Goal: Information Seeking & Learning: Learn about a topic

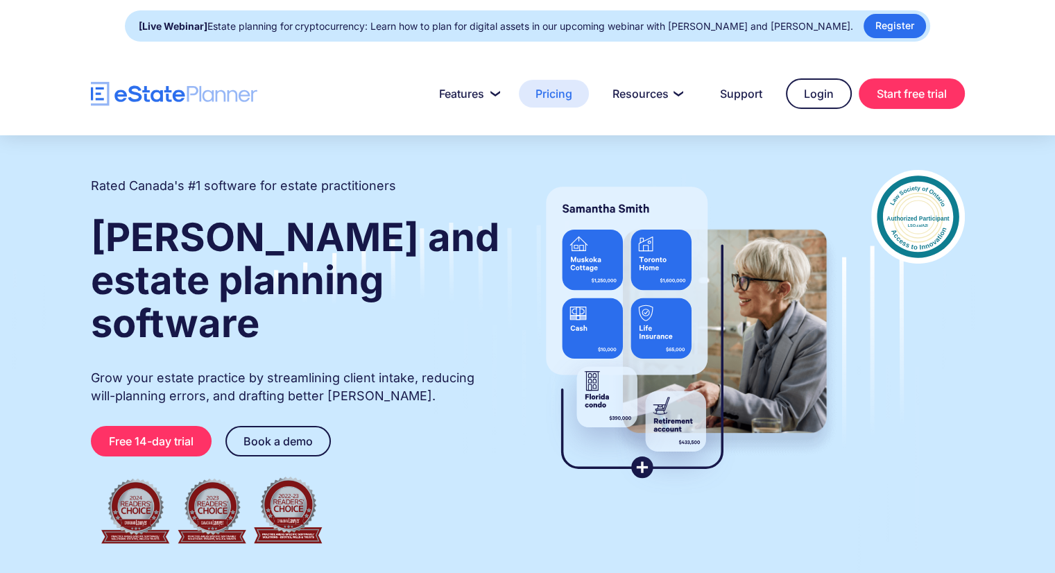
click at [561, 89] on link "Pricing" at bounding box center [554, 94] width 70 height 28
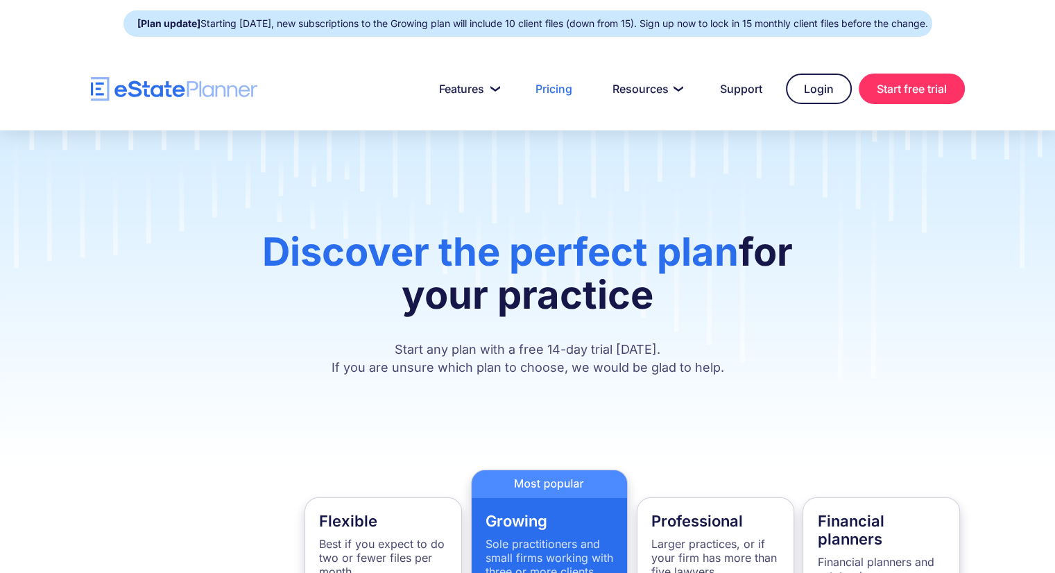
click at [561, 89] on link "Pricing" at bounding box center [554, 89] width 70 height 28
drag, startPoint x: 654, startPoint y: 303, endPoint x: 248, endPoint y: 245, distance: 410.7
click at [248, 245] on h1 "Discover the perfect plan for your practice" at bounding box center [528, 280] width 592 height 100
drag, startPoint x: 259, startPoint y: 248, endPoint x: 672, endPoint y: 305, distance: 415.9
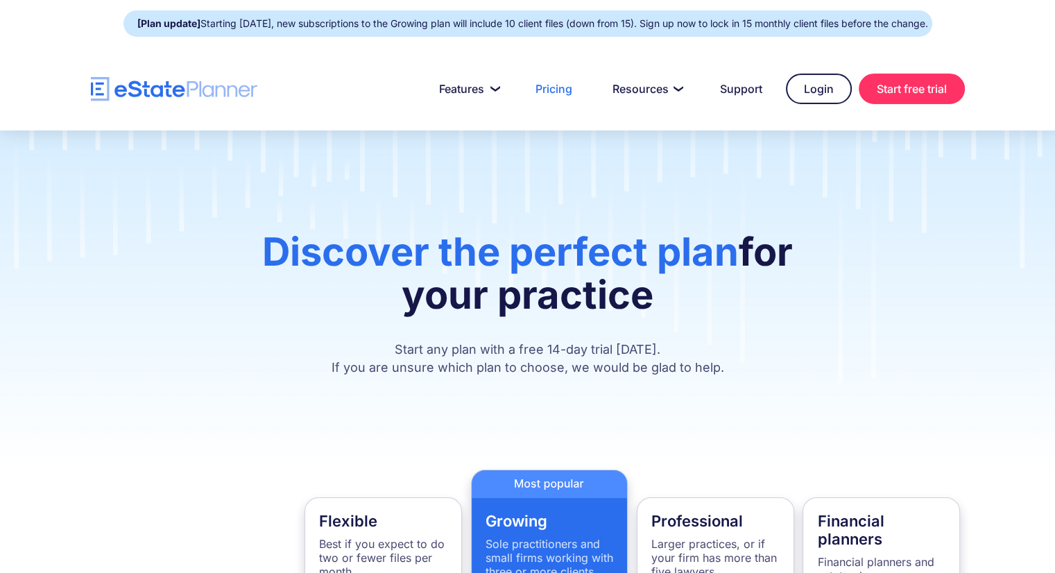
click at [672, 305] on h1 "Discover the perfect plan for your practice" at bounding box center [528, 280] width 592 height 100
drag, startPoint x: 654, startPoint y: 297, endPoint x: 262, endPoint y: 236, distance: 396.7
click at [262, 236] on h1 "Discover the perfect plan for your practice" at bounding box center [528, 280] width 592 height 100
click at [262, 236] on span "Discover the perfect plan" at bounding box center [500, 251] width 477 height 47
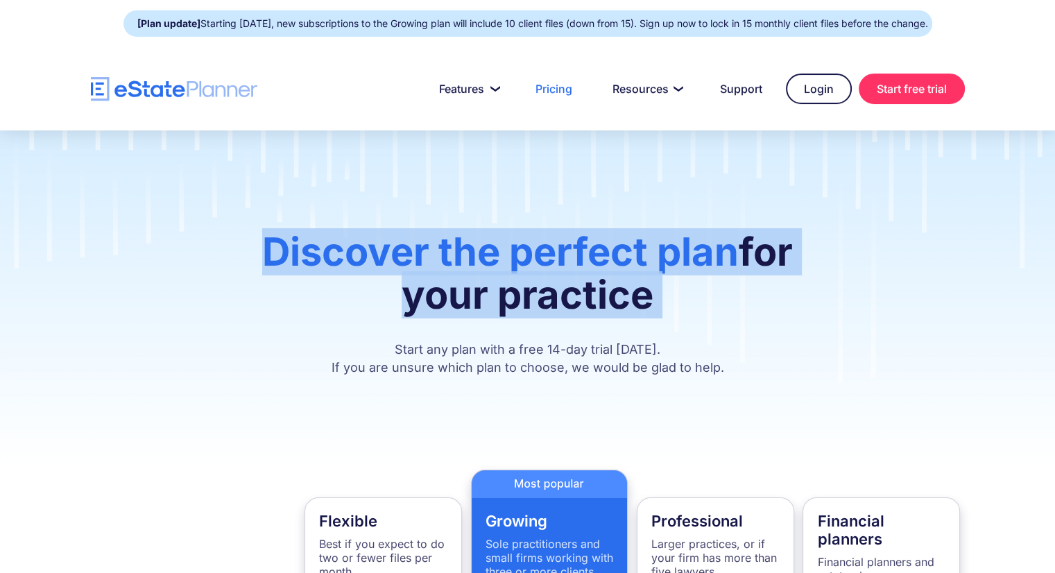
drag, startPoint x: 262, startPoint y: 236, endPoint x: 651, endPoint y: 288, distance: 392.6
click at [651, 288] on h1 "Discover the perfect plan for your practice" at bounding box center [528, 280] width 592 height 100
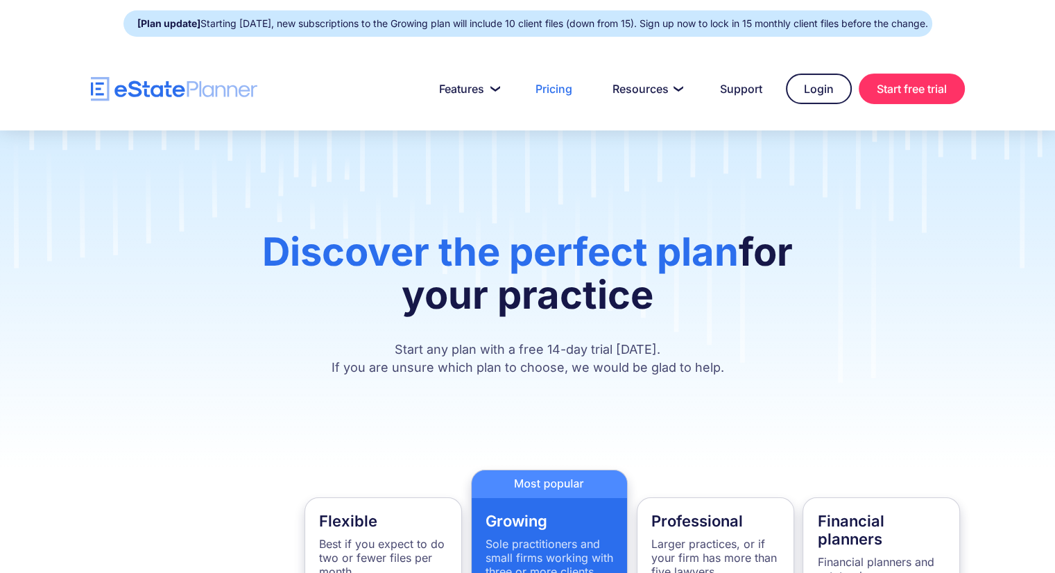
drag, startPoint x: 651, startPoint y: 288, endPoint x: 257, endPoint y: 216, distance: 401.1
click at [257, 216] on div "Discover the perfect plan for your practice Start any plan with a free 14-day t…" at bounding box center [527, 299] width 1055 height 339
drag, startPoint x: 264, startPoint y: 255, endPoint x: 755, endPoint y: 307, distance: 494.6
click at [755, 307] on h1 "Discover the perfect plan for your practice" at bounding box center [528, 280] width 592 height 100
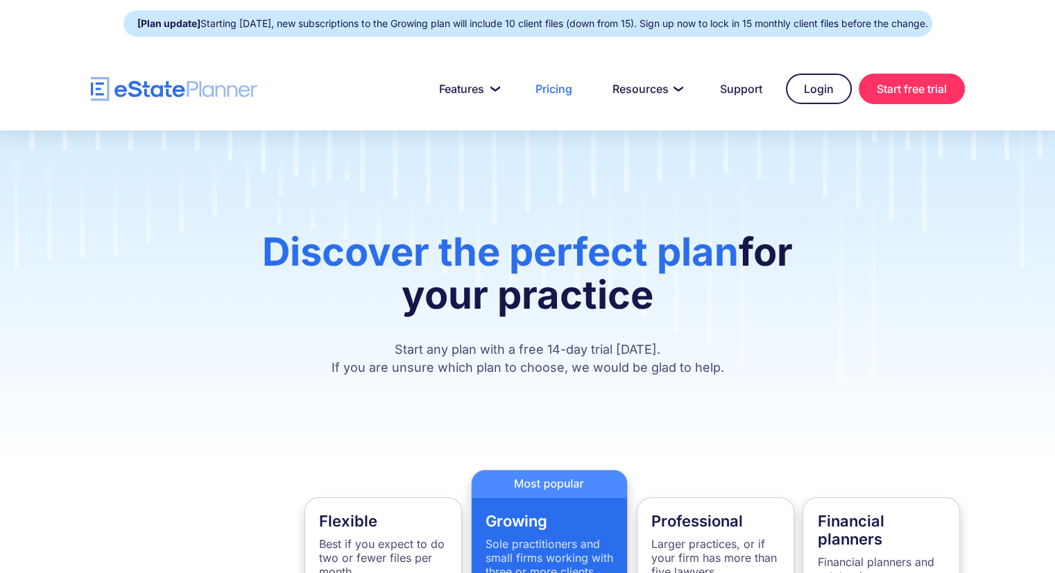
click at [755, 307] on h1 "Discover the perfect plan for your practice" at bounding box center [528, 280] width 592 height 100
drag, startPoint x: 649, startPoint y: 292, endPoint x: 214, endPoint y: 214, distance: 441.2
click at [214, 214] on div "Discover the perfect plan for your practice Start any plan with a free 14-day t…" at bounding box center [527, 299] width 1055 height 339
drag, startPoint x: 259, startPoint y: 249, endPoint x: 770, endPoint y: 309, distance: 514.1
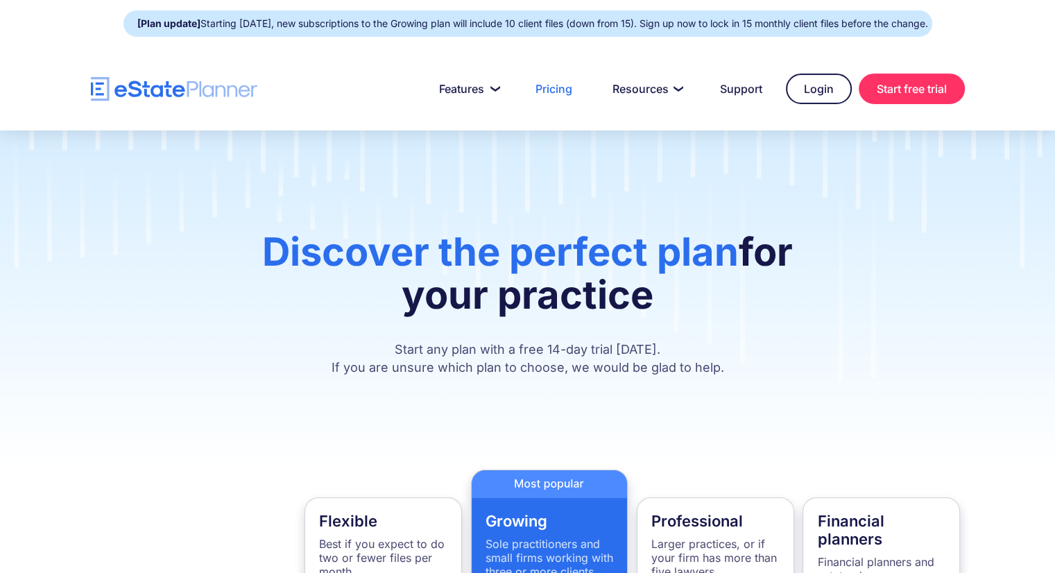
click at [770, 309] on h1 "Discover the perfect plan for your practice" at bounding box center [528, 280] width 592 height 100
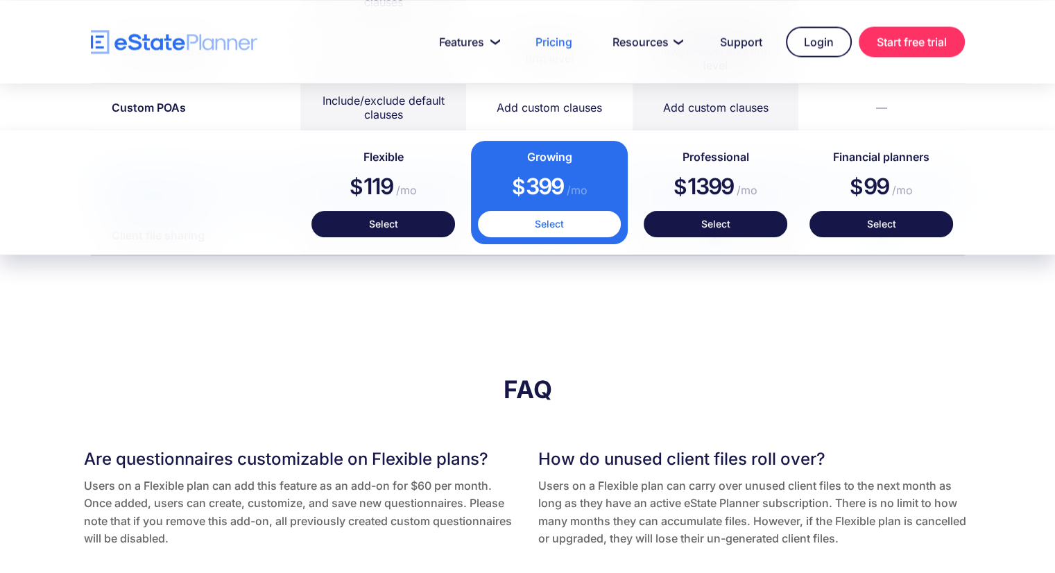
scroll to position [2411, 0]
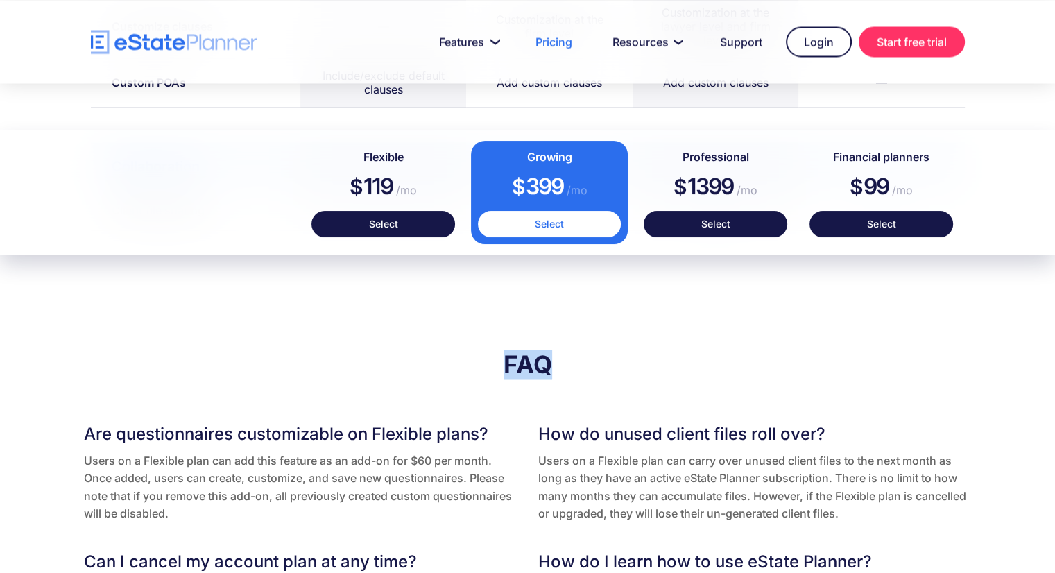
drag, startPoint x: 499, startPoint y: 359, endPoint x: 555, endPoint y: 364, distance: 55.7
click at [555, 364] on h2 "FAQ" at bounding box center [528, 364] width 888 height 31
drag, startPoint x: 555, startPoint y: 364, endPoint x: 508, endPoint y: 364, distance: 46.5
click at [508, 364] on h2 "FAQ" at bounding box center [528, 364] width 888 height 31
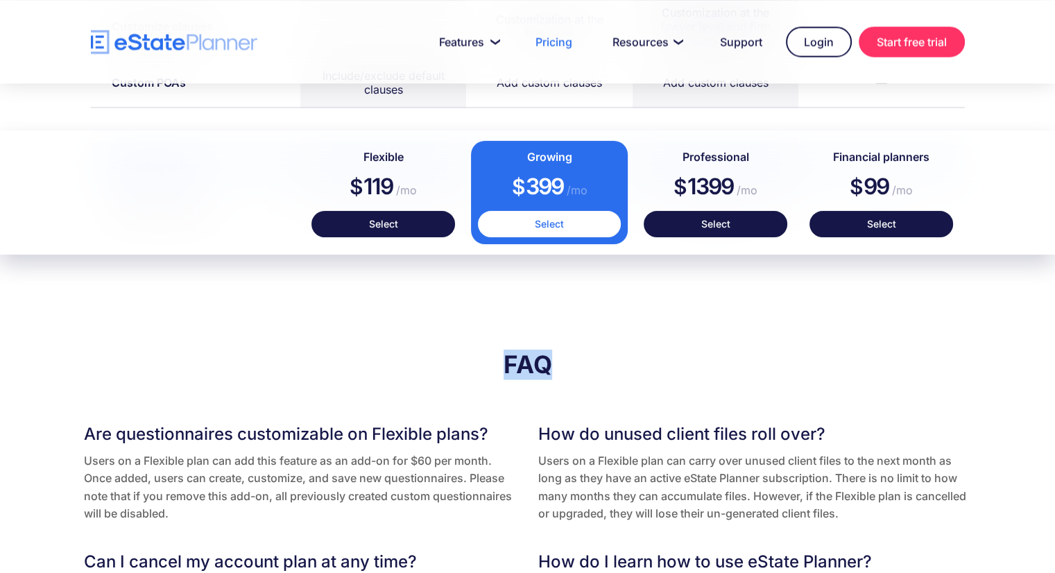
click at [508, 364] on h2 "FAQ" at bounding box center [528, 364] width 888 height 31
drag, startPoint x: 508, startPoint y: 364, endPoint x: 540, endPoint y: 365, distance: 31.9
click at [540, 365] on h2 "FAQ" at bounding box center [528, 364] width 888 height 31
click at [549, 359] on h2 "FAQ" at bounding box center [528, 364] width 888 height 31
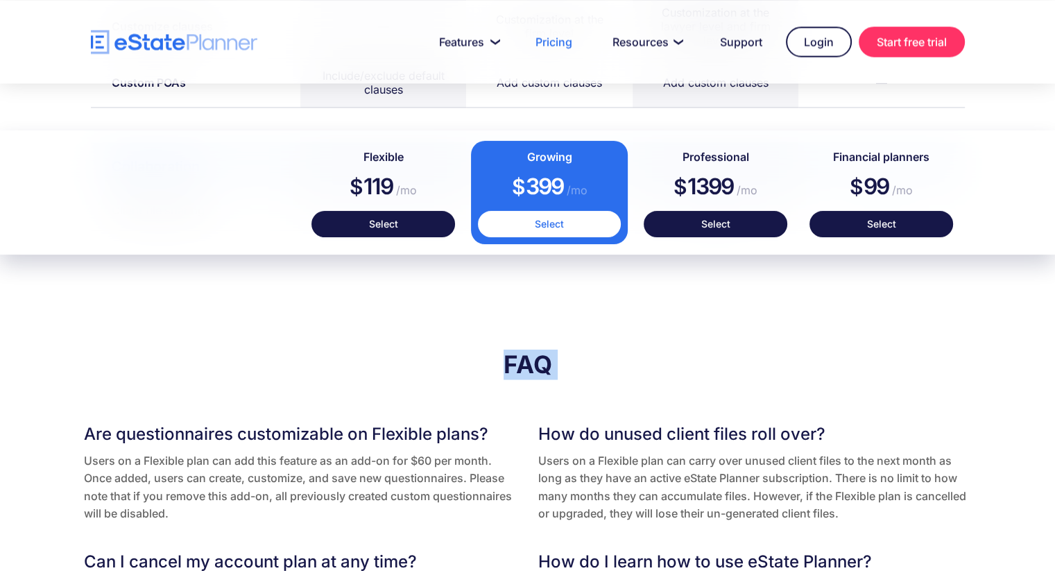
drag, startPoint x: 549, startPoint y: 359, endPoint x: 510, endPoint y: 356, distance: 39.7
click at [510, 356] on h2 "FAQ" at bounding box center [528, 364] width 888 height 31
drag, startPoint x: 510, startPoint y: 356, endPoint x: 560, endPoint y: 359, distance: 50.0
click at [560, 359] on h2 "FAQ" at bounding box center [528, 364] width 888 height 31
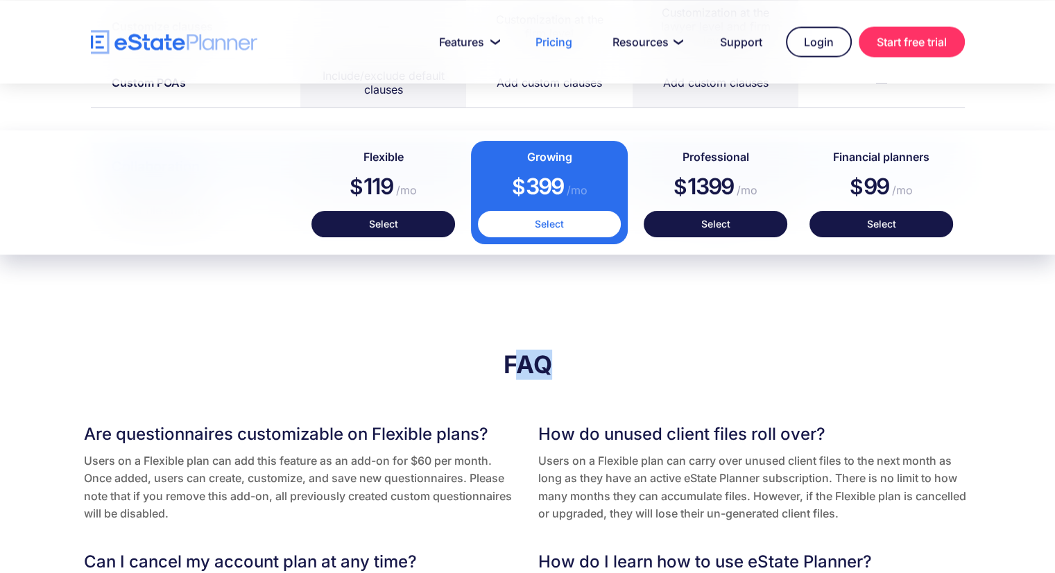
click at [560, 359] on h2 "FAQ" at bounding box center [528, 364] width 888 height 31
drag, startPoint x: 560, startPoint y: 359, endPoint x: 491, endPoint y: 348, distance: 69.6
click at [491, 349] on h2 "FAQ" at bounding box center [528, 364] width 888 height 31
drag, startPoint x: 498, startPoint y: 354, endPoint x: 545, endPoint y: 359, distance: 47.4
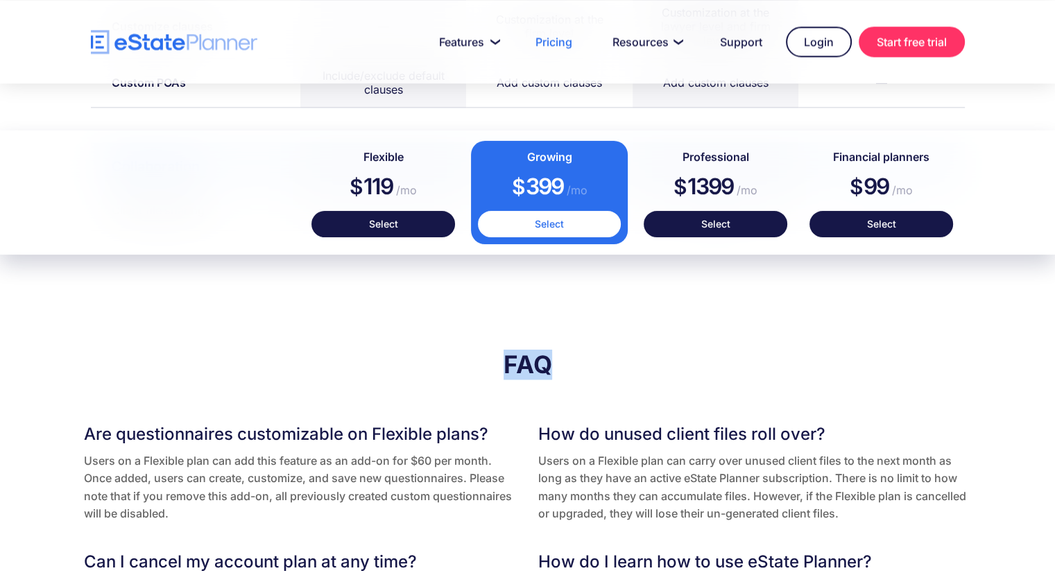
click at [545, 359] on h2 "FAQ" at bounding box center [528, 364] width 888 height 31
drag, startPoint x: 545, startPoint y: 359, endPoint x: 503, endPoint y: 359, distance: 42.3
click at [503, 359] on h2 "FAQ" at bounding box center [528, 364] width 888 height 31
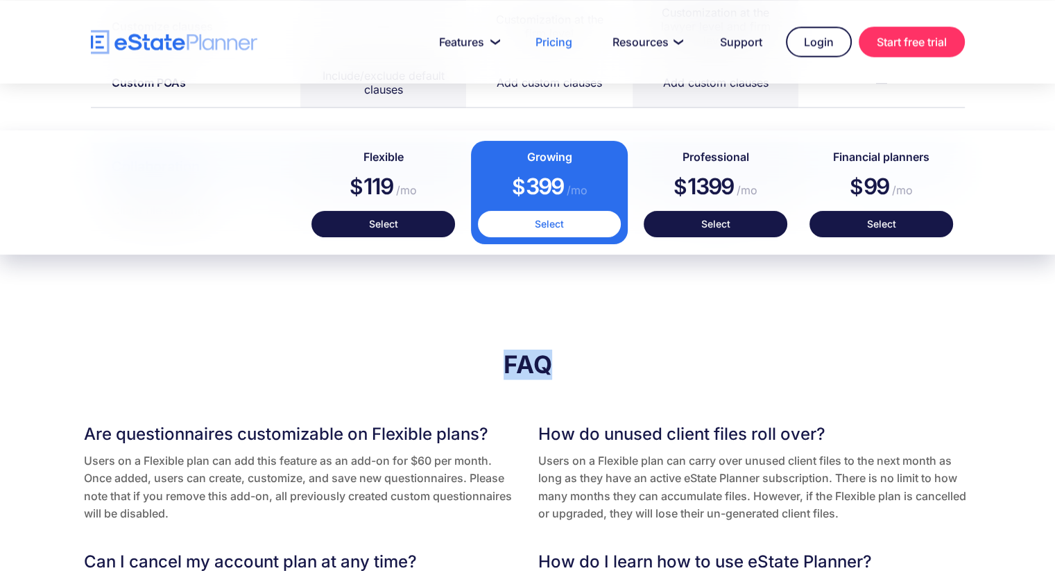
drag, startPoint x: 503, startPoint y: 359, endPoint x: 563, endPoint y: 370, distance: 61.2
click at [563, 370] on h2 "FAQ" at bounding box center [528, 364] width 888 height 31
drag, startPoint x: 552, startPoint y: 357, endPoint x: 509, endPoint y: 359, distance: 43.1
click at [509, 359] on h2 "FAQ" at bounding box center [528, 364] width 888 height 31
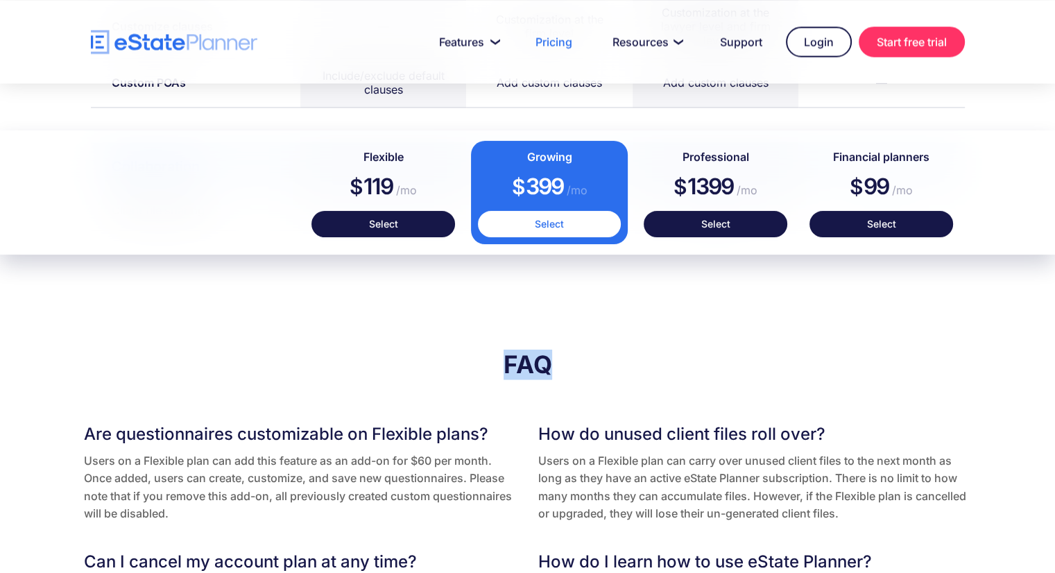
click at [509, 359] on h2 "FAQ" at bounding box center [528, 364] width 888 height 31
drag, startPoint x: 509, startPoint y: 359, endPoint x: 568, endPoint y: 356, distance: 59.1
click at [568, 356] on h2 "FAQ" at bounding box center [528, 364] width 888 height 31
drag, startPoint x: 553, startPoint y: 356, endPoint x: 505, endPoint y: 367, distance: 49.1
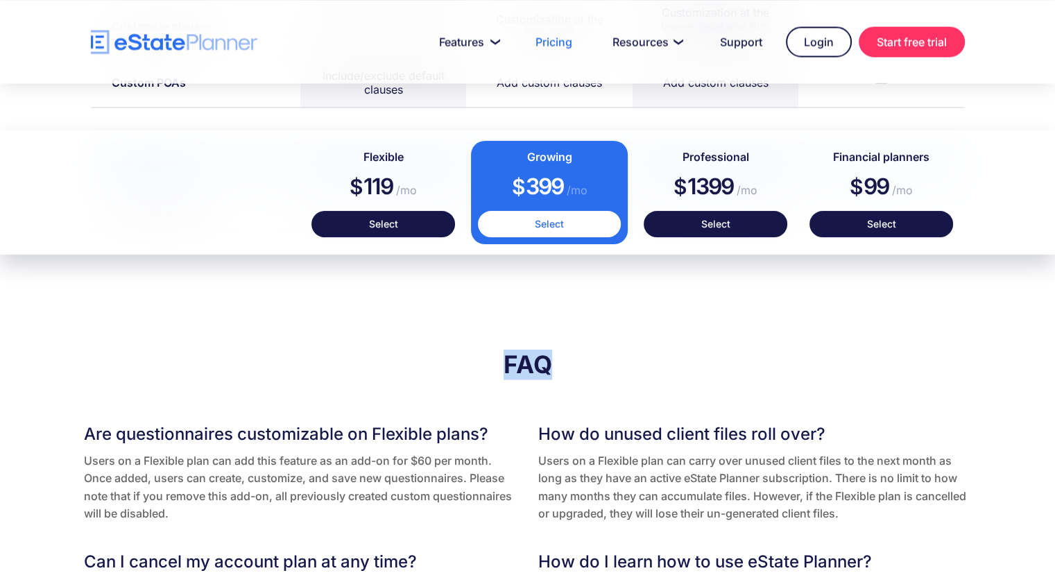
click at [505, 367] on h2 "FAQ" at bounding box center [528, 364] width 888 height 31
drag, startPoint x: 505, startPoint y: 367, endPoint x: 553, endPoint y: 367, distance: 47.9
click at [553, 367] on h2 "FAQ" at bounding box center [528, 364] width 888 height 31
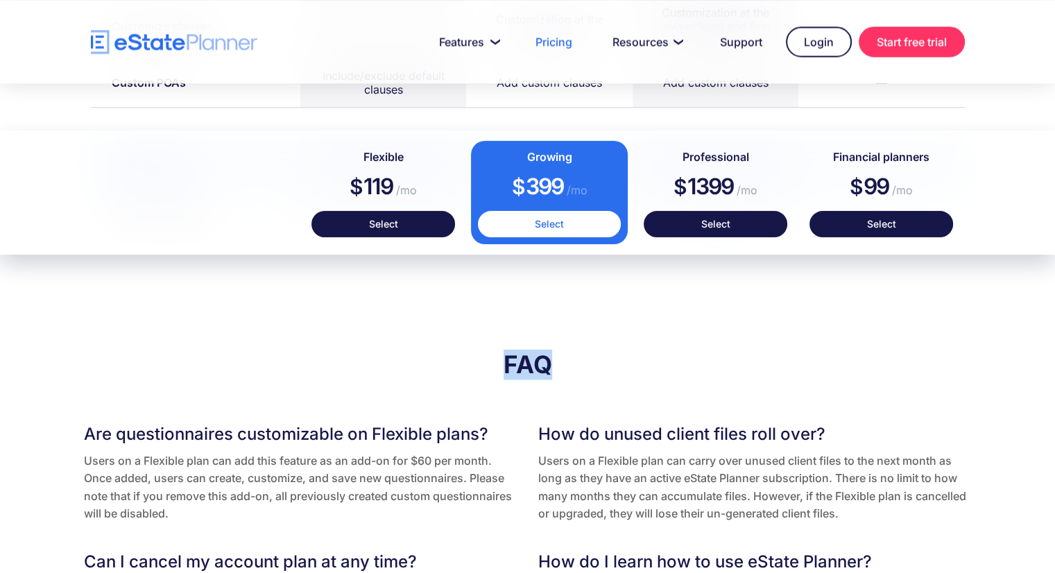
drag, startPoint x: 506, startPoint y: 355, endPoint x: 549, endPoint y: 365, distance: 44.1
click at [549, 365] on h2 "FAQ" at bounding box center [528, 364] width 888 height 31
drag, startPoint x: 549, startPoint y: 365, endPoint x: 494, endPoint y: 354, distance: 56.6
click at [494, 354] on h2 "FAQ" at bounding box center [528, 364] width 888 height 31
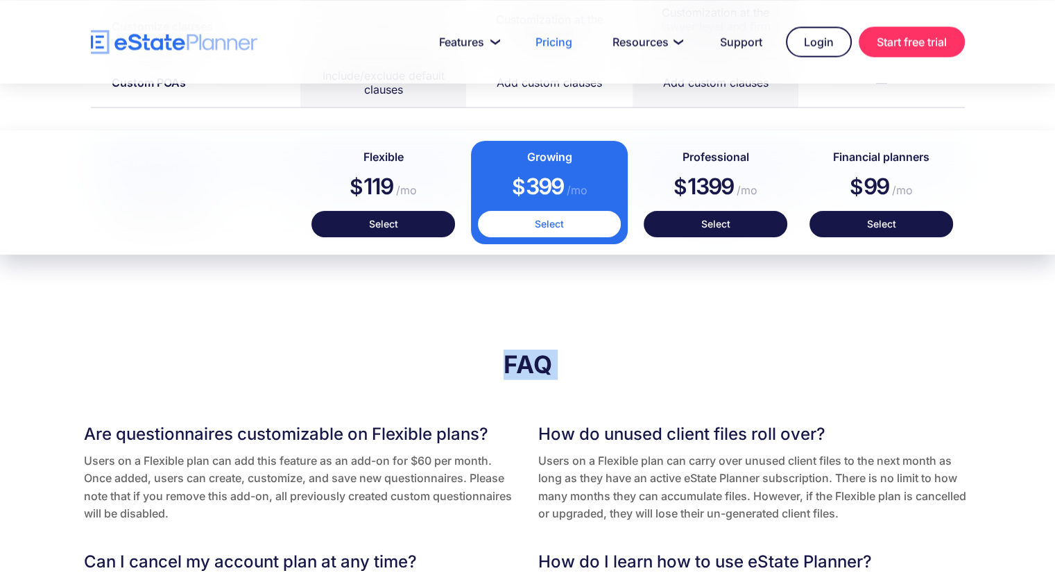
click at [494, 354] on h2 "FAQ" at bounding box center [528, 364] width 888 height 31
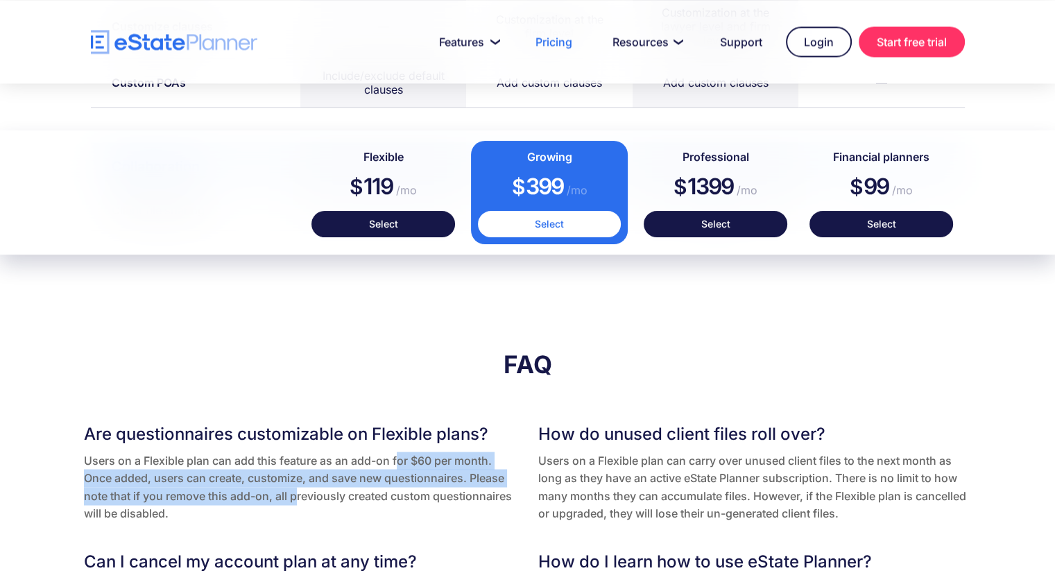
drag, startPoint x: 398, startPoint y: 451, endPoint x: 298, endPoint y: 492, distance: 108.0
click at [298, 492] on p "Users on a Flexible plan can add this feature as an add-on for $60 per month. O…" at bounding box center [301, 487] width 434 height 71
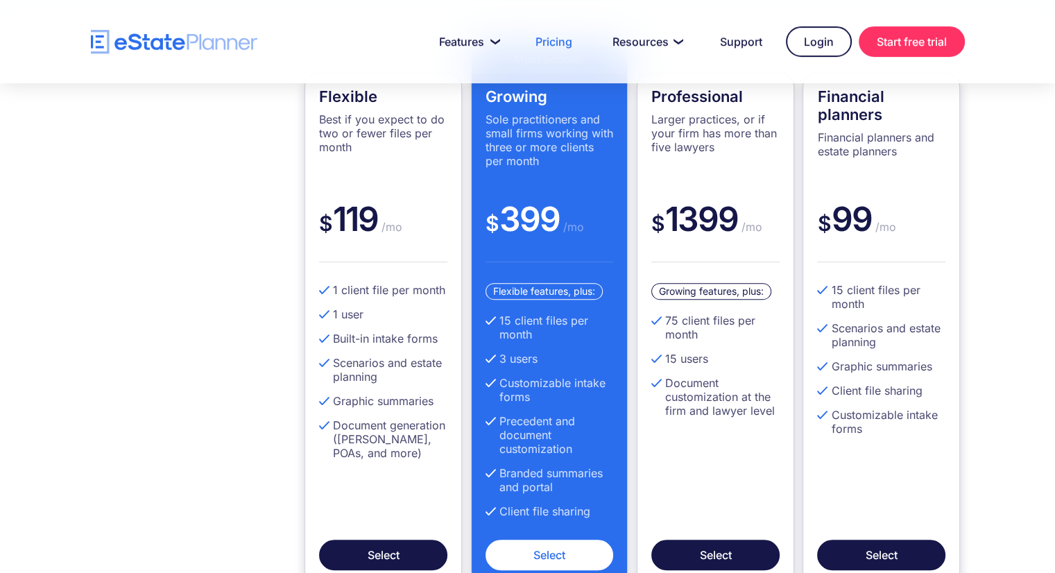
scroll to position [430, 0]
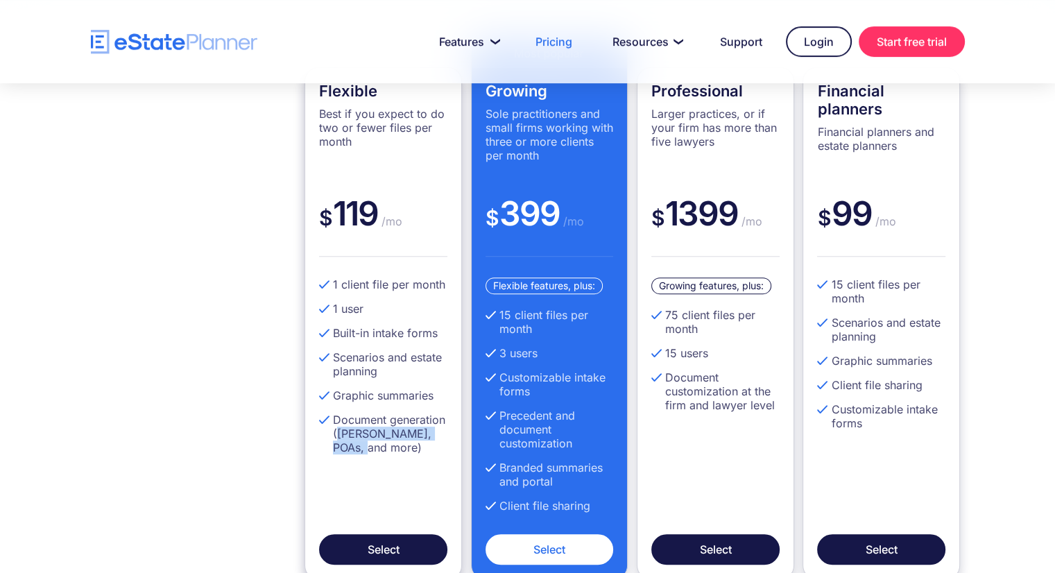
drag, startPoint x: 360, startPoint y: 447, endPoint x: 339, endPoint y: 431, distance: 26.8
click at [339, 431] on li "Document generation ([PERSON_NAME], POAs, and more)" at bounding box center [383, 434] width 128 height 42
drag, startPoint x: 339, startPoint y: 431, endPoint x: 357, endPoint y: 445, distance: 23.7
click at [357, 445] on li "Document generation ([PERSON_NAME], POAs, and more)" at bounding box center [383, 434] width 128 height 42
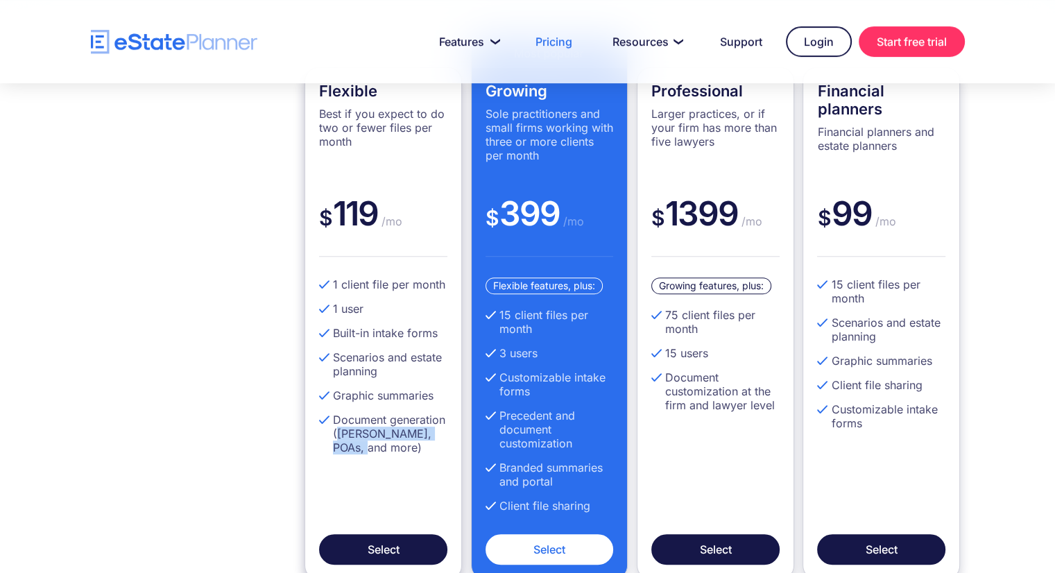
click at [357, 445] on li "Document generation ([PERSON_NAME], POAs, and more)" at bounding box center [383, 434] width 128 height 42
drag, startPoint x: 357, startPoint y: 445, endPoint x: 341, endPoint y: 436, distance: 18.9
click at [341, 436] on li "Document generation ([PERSON_NAME], POAs, and more)" at bounding box center [383, 434] width 128 height 42
drag, startPoint x: 338, startPoint y: 434, endPoint x: 360, endPoint y: 446, distance: 25.5
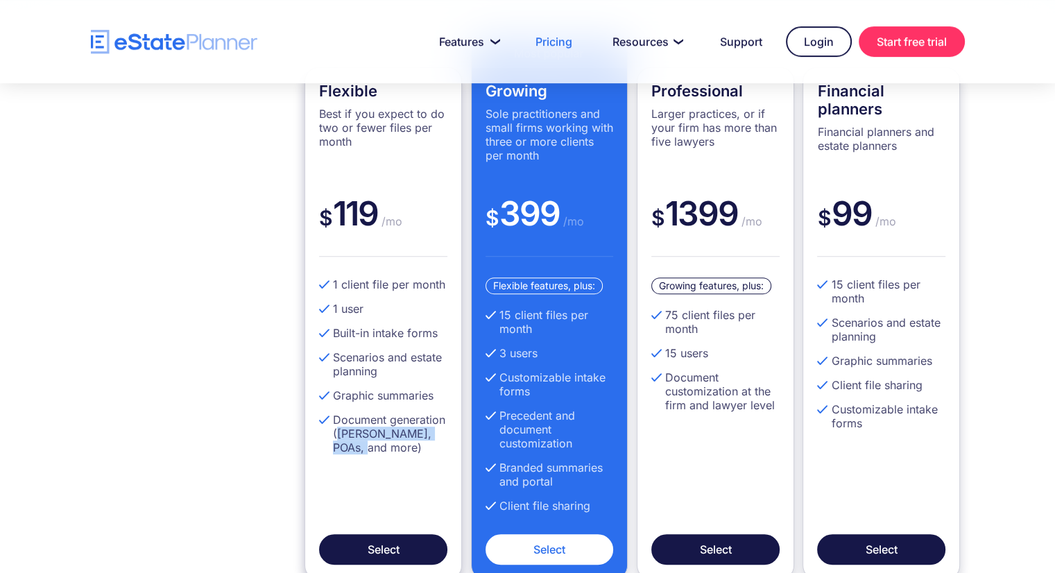
click at [360, 446] on li "Document generation ([PERSON_NAME], POAs, and more)" at bounding box center [383, 434] width 128 height 42
drag, startPoint x: 360, startPoint y: 446, endPoint x: 375, endPoint y: 452, distance: 15.6
click at [375, 452] on li "Document generation ([PERSON_NAME], POAs, and more)" at bounding box center [383, 434] width 128 height 42
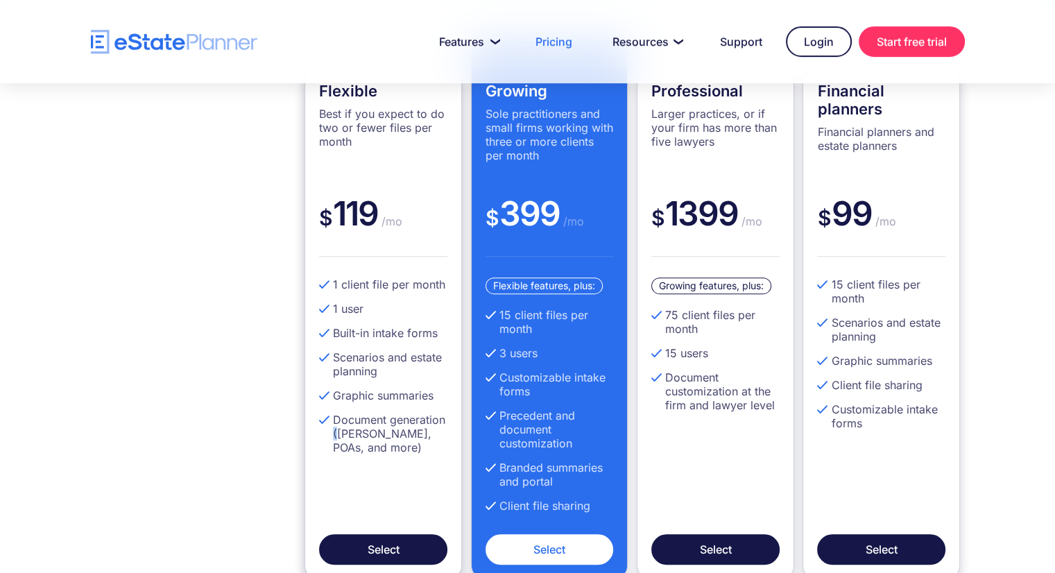
drag, startPoint x: 336, startPoint y: 431, endPoint x: 322, endPoint y: 431, distance: 14.6
click at [322, 431] on li "Document generation ([PERSON_NAME], POAs, and more)" at bounding box center [383, 434] width 128 height 42
drag, startPoint x: 336, startPoint y: 431, endPoint x: 360, endPoint y: 442, distance: 26.1
click at [360, 442] on li "Document generation ([PERSON_NAME], POAs, and more)" at bounding box center [383, 434] width 128 height 42
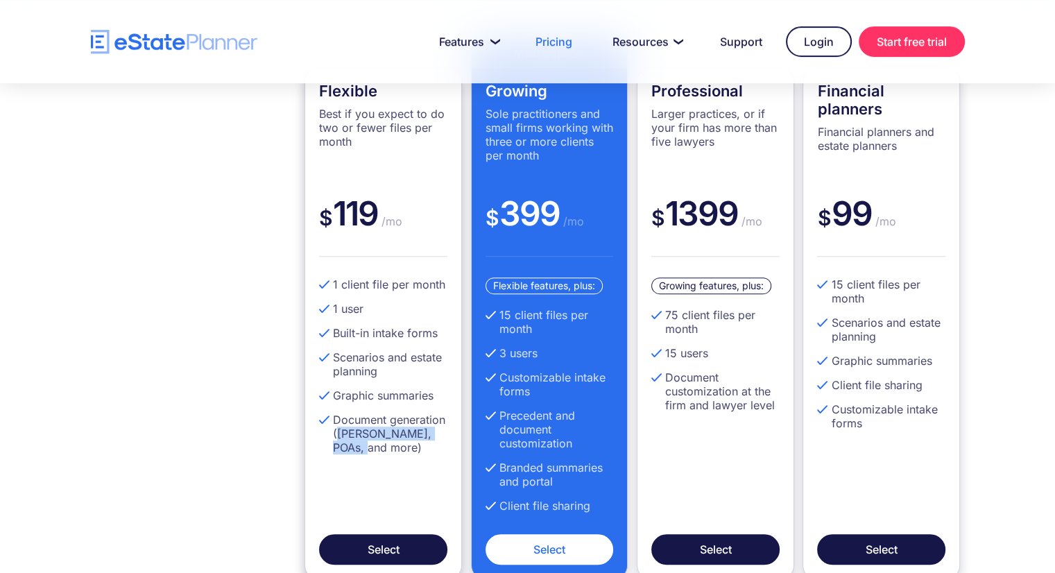
click at [360, 442] on li "Document generation ([PERSON_NAME], POAs, and more)" at bounding box center [383, 434] width 128 height 42
drag, startPoint x: 360, startPoint y: 442, endPoint x: 336, endPoint y: 434, distance: 25.0
click at [336, 434] on li "Document generation ([PERSON_NAME], POAs, and more)" at bounding box center [383, 434] width 128 height 42
drag, startPoint x: 336, startPoint y: 393, endPoint x: 354, endPoint y: 443, distance: 53.3
click at [354, 443] on ul "1 client file per month 1 user Built-in intake forms Scenarios and estate plann…" at bounding box center [383, 370] width 128 height 187
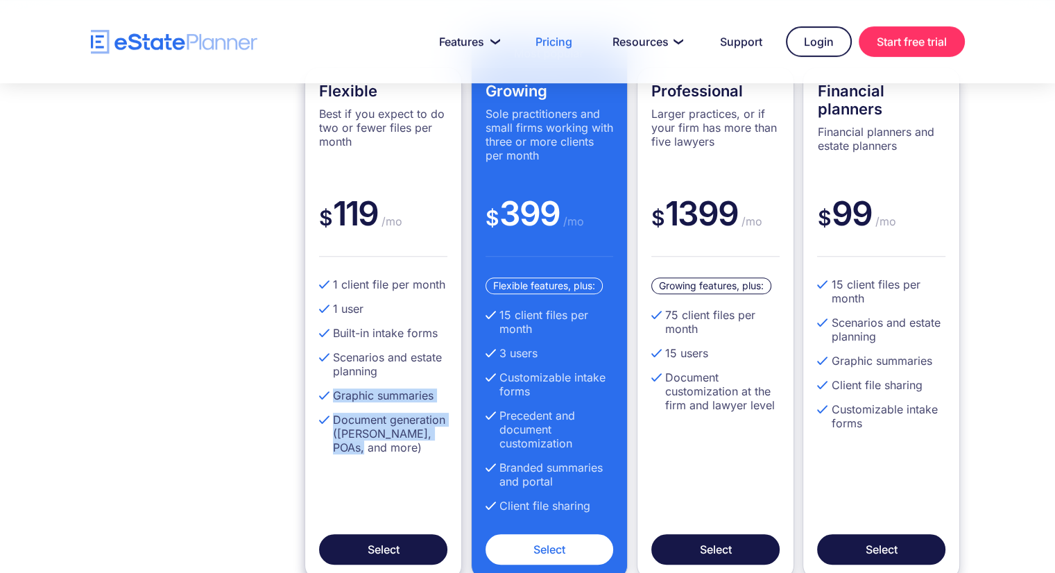
click at [354, 443] on li "Document generation ([PERSON_NAME], POAs, and more)" at bounding box center [383, 434] width 128 height 42
drag, startPoint x: 359, startPoint y: 443, endPoint x: 342, endPoint y: 428, distance: 22.6
click at [342, 428] on li "Document generation ([PERSON_NAME], POAs, and more)" at bounding box center [383, 434] width 128 height 42
drag, startPoint x: 336, startPoint y: 431, endPoint x: 360, endPoint y: 441, distance: 26.2
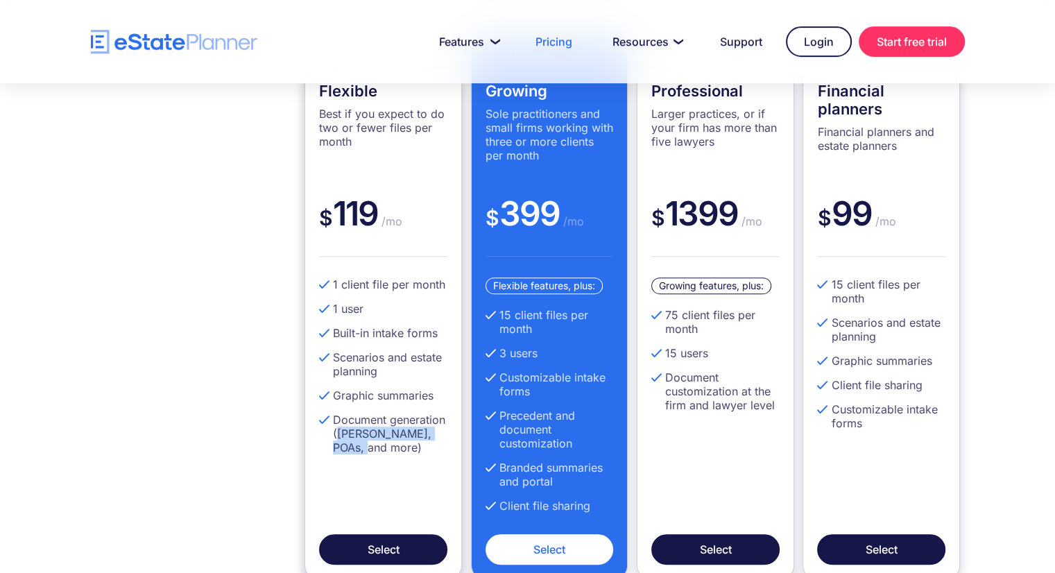
click at [360, 441] on li "Document generation ([PERSON_NAME], POAs, and more)" at bounding box center [383, 434] width 128 height 42
drag, startPoint x: 360, startPoint y: 443, endPoint x: 339, endPoint y: 428, distance: 25.8
click at [339, 428] on li "Document generation ([PERSON_NAME], POAs, and more)" at bounding box center [383, 434] width 128 height 42
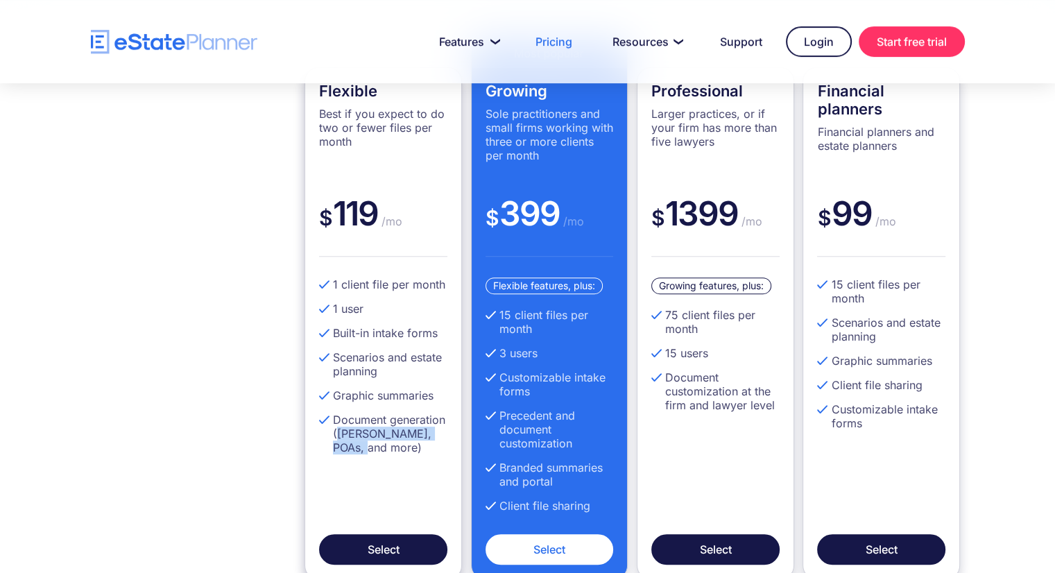
drag, startPoint x: 336, startPoint y: 434, endPoint x: 361, endPoint y: 446, distance: 27.9
click at [361, 446] on li "Document generation ([PERSON_NAME], POAs, and more)" at bounding box center [383, 434] width 128 height 42
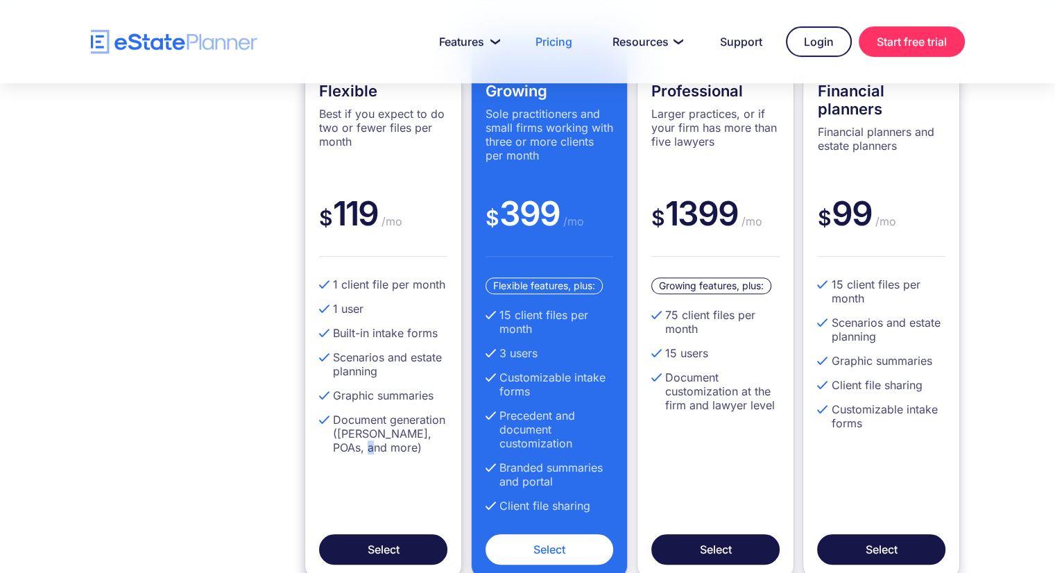
click at [359, 448] on li "Document generation ([PERSON_NAME], POAs, and more)" at bounding box center [383, 434] width 128 height 42
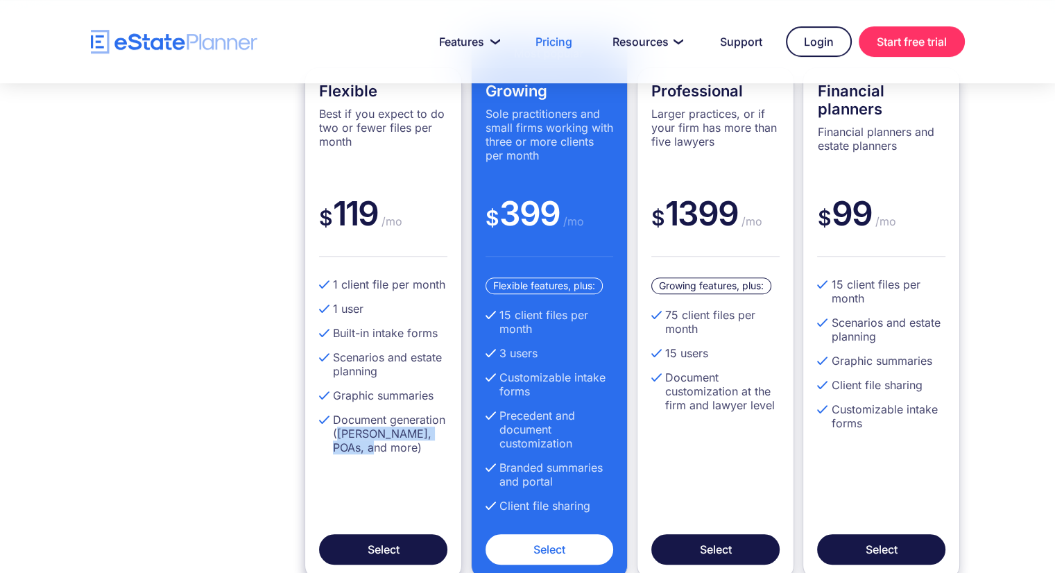
drag, startPoint x: 359, startPoint y: 448, endPoint x: 341, endPoint y: 436, distance: 21.0
click at [341, 436] on li "Document generation ([PERSON_NAME], POAs, and more)" at bounding box center [383, 434] width 128 height 42
drag, startPoint x: 370, startPoint y: 446, endPoint x: 356, endPoint y: 447, distance: 14.6
click at [356, 447] on li "Document generation ([PERSON_NAME], POAs, and more)" at bounding box center [383, 434] width 128 height 42
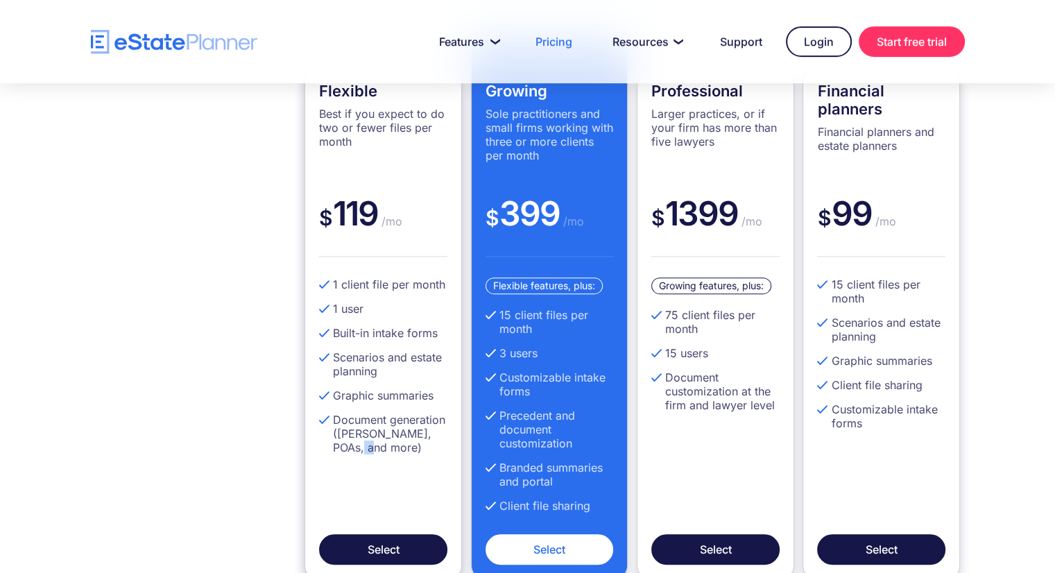
click at [356, 447] on li "Document generation ([PERSON_NAME], POAs, and more)" at bounding box center [383, 434] width 128 height 42
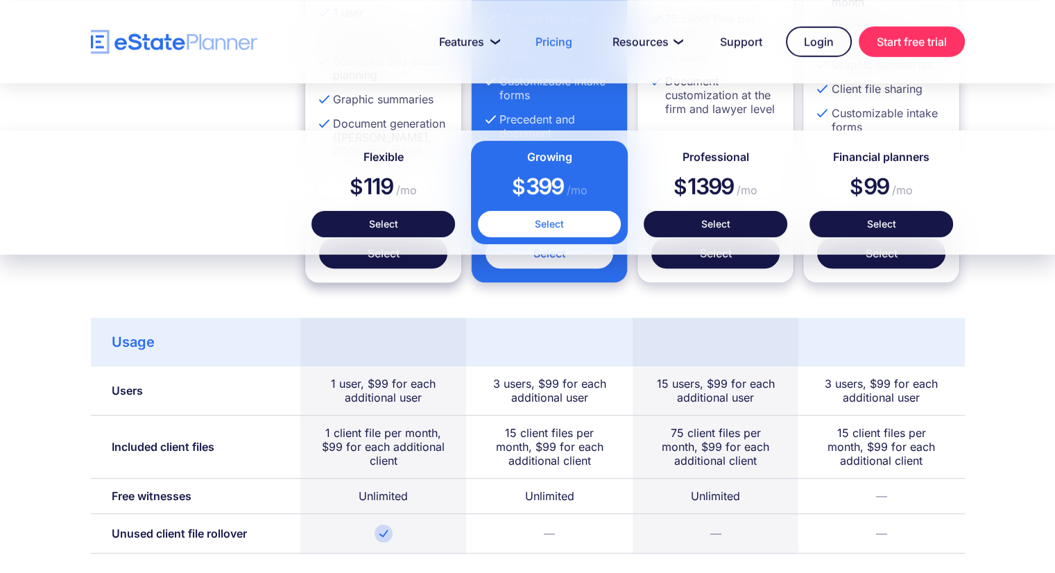
scroll to position [715, 0]
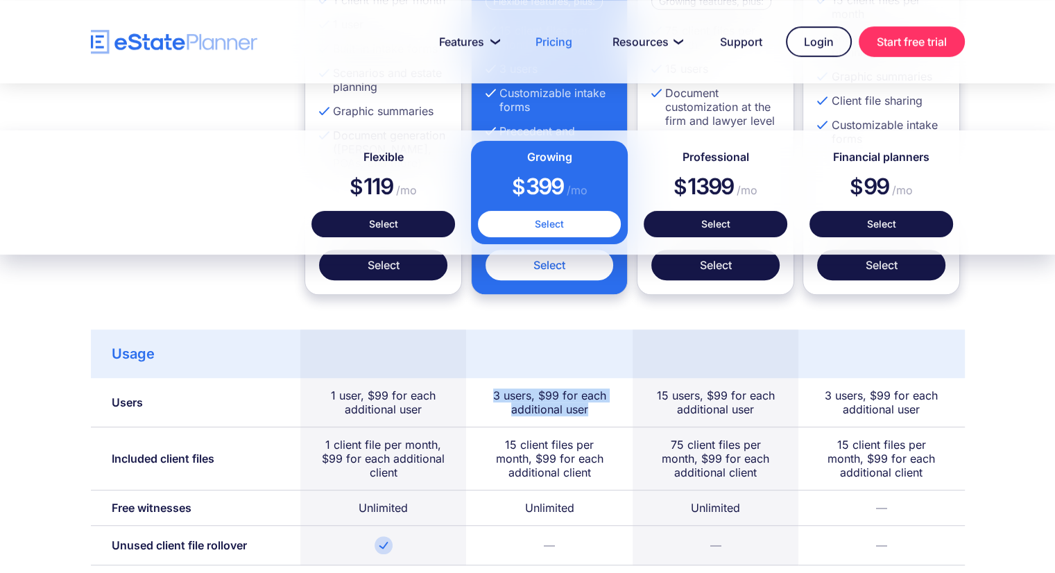
drag, startPoint x: 493, startPoint y: 390, endPoint x: 600, endPoint y: 419, distance: 110.7
click at [600, 419] on div "3 users, $99 for each additional user" at bounding box center [549, 402] width 166 height 49
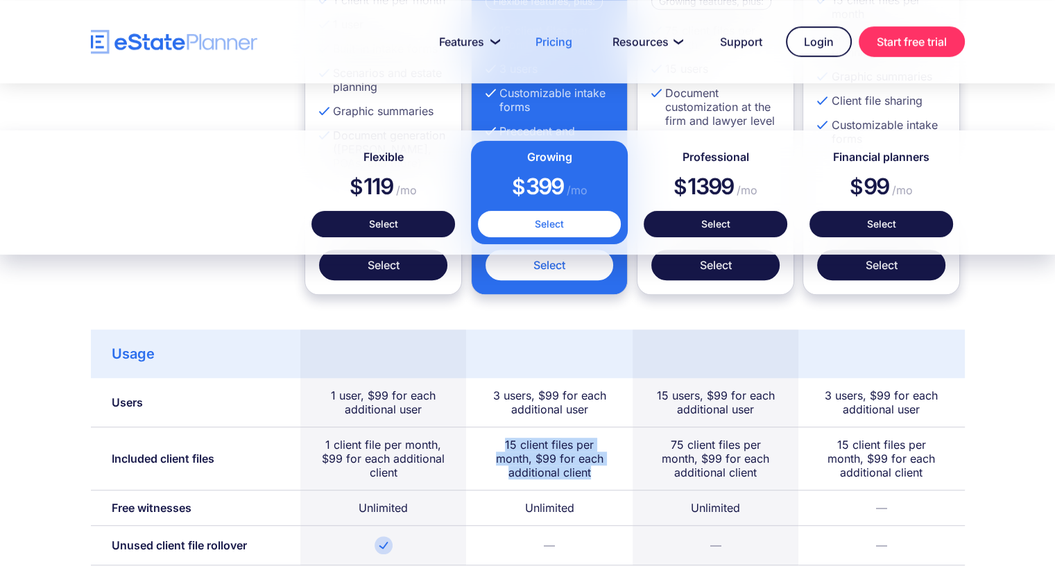
drag, startPoint x: 504, startPoint y: 442, endPoint x: 597, endPoint y: 475, distance: 98.5
click at [597, 475] on div "15 client files per month, $99 for each additional client" at bounding box center [549, 459] width 124 height 42
drag, startPoint x: 591, startPoint y: 470, endPoint x: 533, endPoint y: 456, distance: 59.2
click at [533, 456] on div "15 client files per month, $99 for each additional client" at bounding box center [549, 459] width 124 height 42
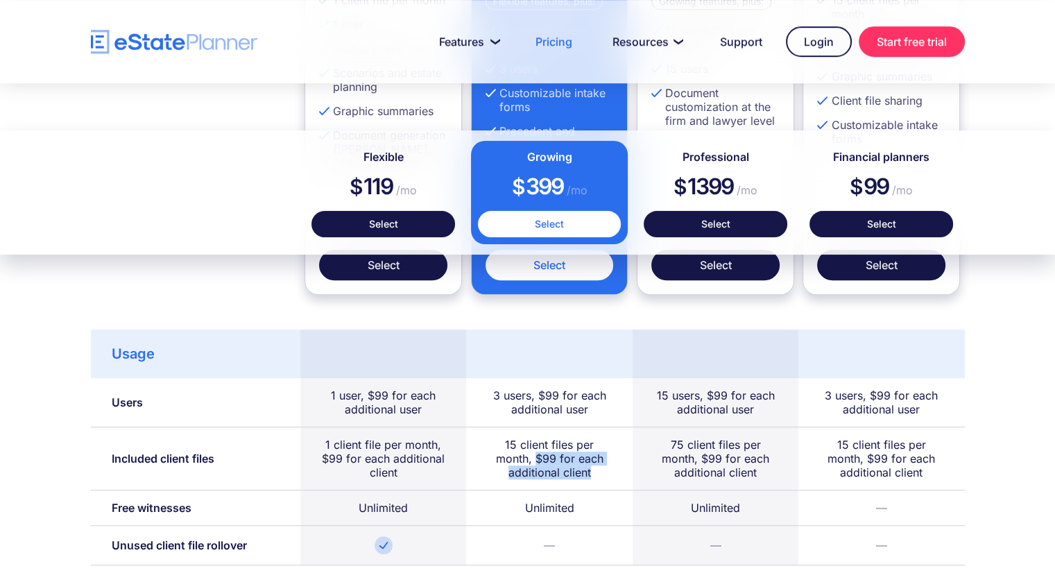
click at [533, 456] on div "15 client files per month, $99 for each additional client" at bounding box center [549, 459] width 124 height 42
drag, startPoint x: 530, startPoint y: 456, endPoint x: 485, endPoint y: 436, distance: 49.1
click at [485, 436] on div "15 client files per month, $99 for each additional client" at bounding box center [549, 458] width 166 height 63
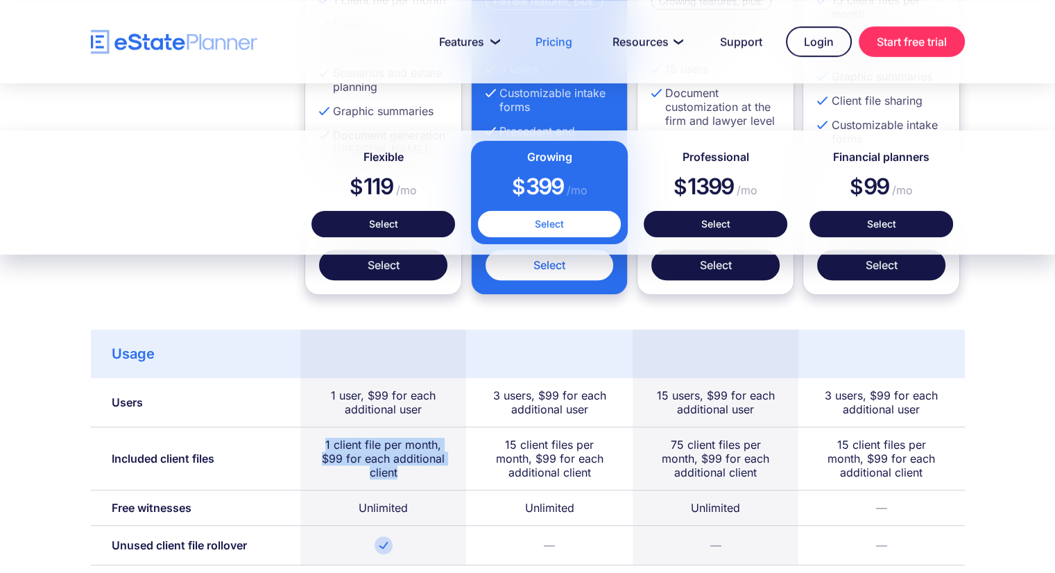
drag, startPoint x: 396, startPoint y: 470, endPoint x: 314, endPoint y: 439, distance: 87.4
click at [314, 439] on div "1 client file per month, $99 for each additional client" at bounding box center [383, 458] width 166 height 63
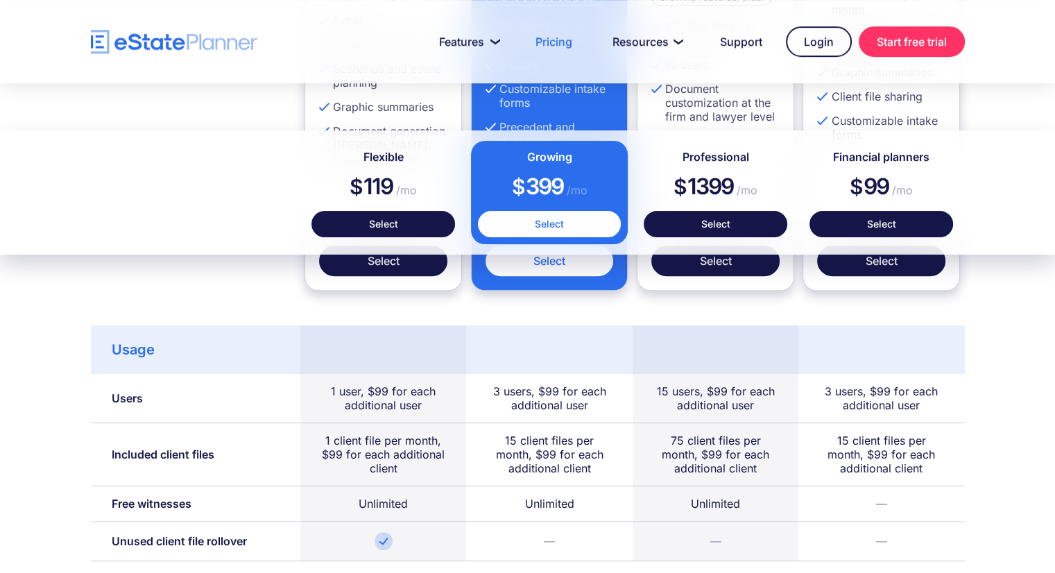
scroll to position [718, 0]
drag, startPoint x: 327, startPoint y: 386, endPoint x: 427, endPoint y: 412, distance: 103.8
click at [427, 412] on div "1 user, $99 for each additional user" at bounding box center [383, 399] width 166 height 49
drag, startPoint x: 322, startPoint y: 436, endPoint x: 425, endPoint y: 481, distance: 112.8
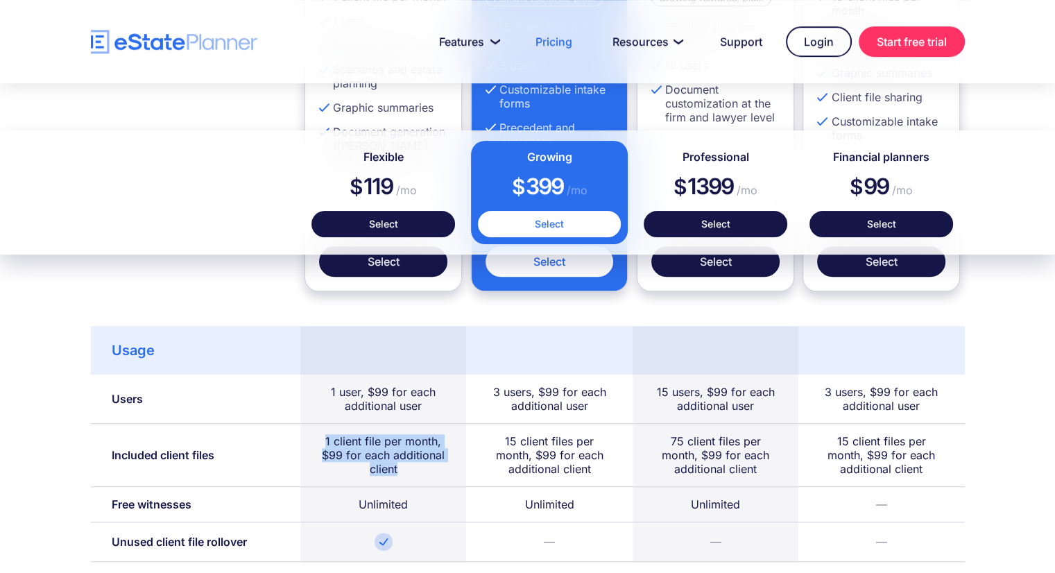
click at [425, 481] on div "1 client file per month, $99 for each additional client" at bounding box center [383, 455] width 166 height 63
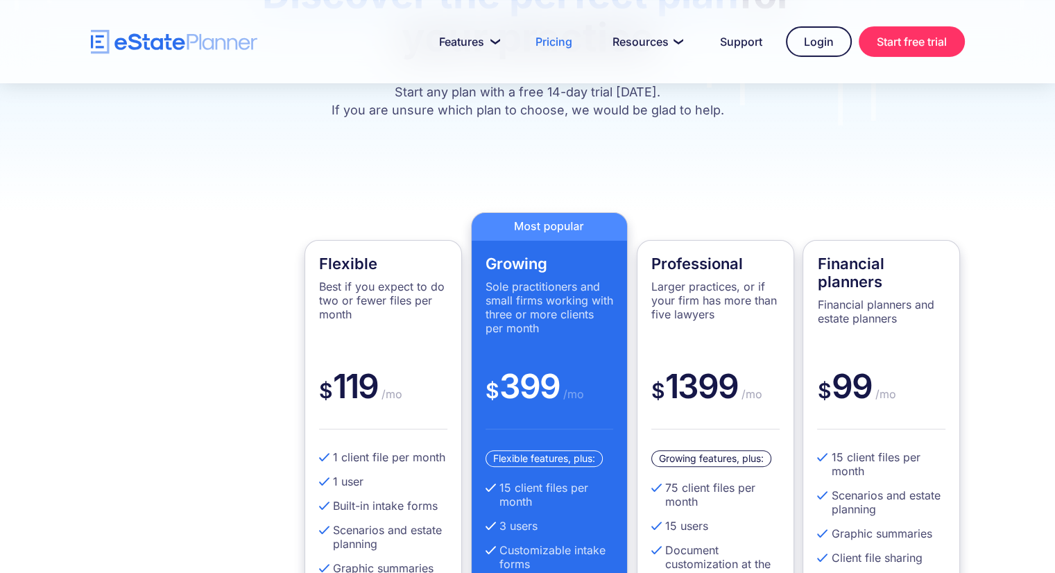
scroll to position [0, 0]
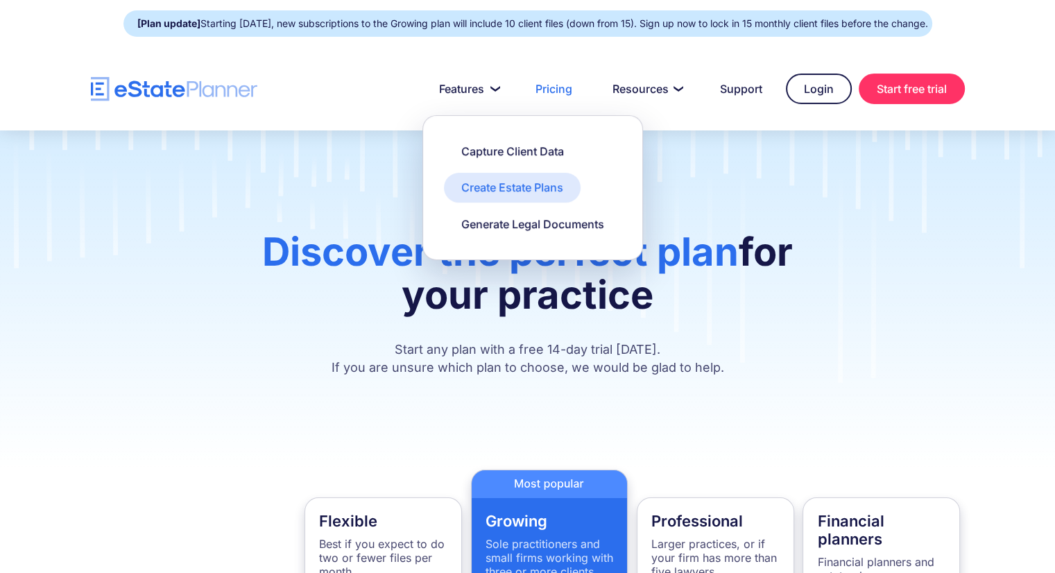
click at [527, 176] on link "Create Estate Plans" at bounding box center [512, 187] width 137 height 29
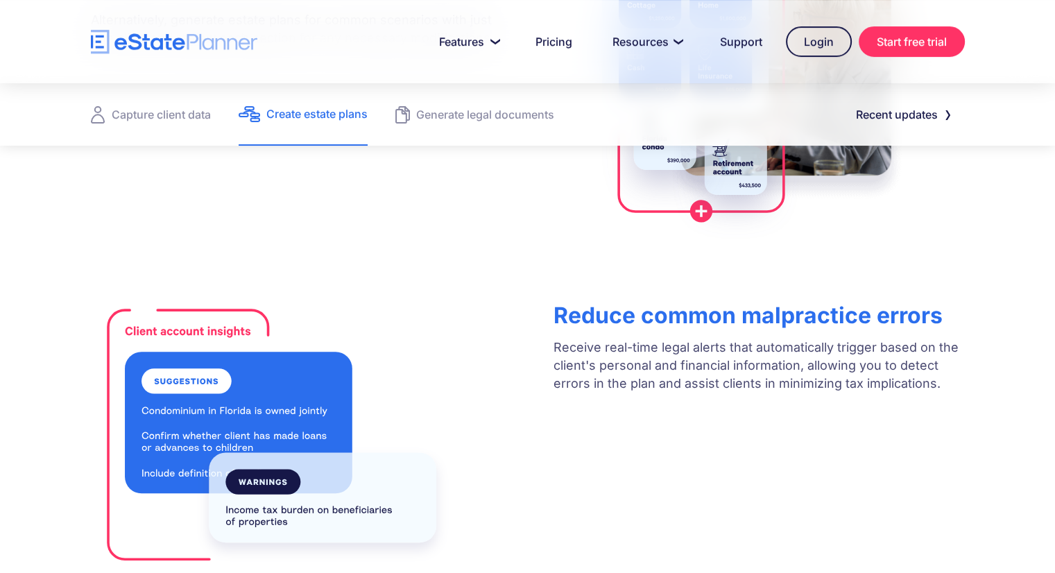
scroll to position [604, 0]
